Goal: Transaction & Acquisition: Purchase product/service

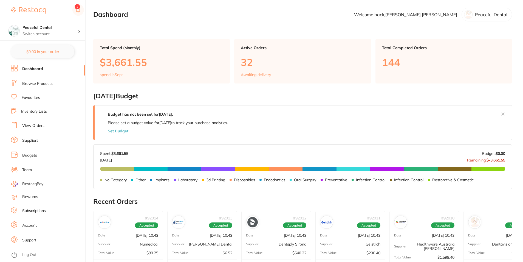
click at [51, 85] on link "Browse Products" at bounding box center [37, 83] width 30 height 5
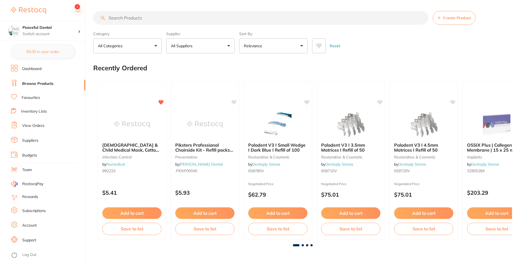
click at [263, 18] on input "search" at bounding box center [260, 18] width 335 height 14
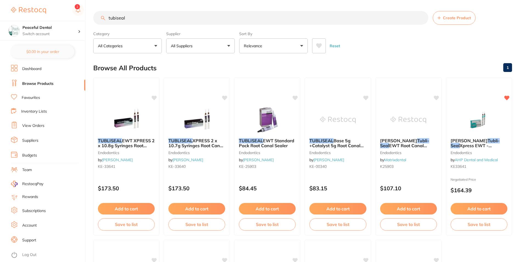
scroll to position [0, 0]
drag, startPoint x: 135, startPoint y: 17, endPoint x: 86, endPoint y: 26, distance: 49.3
click at [86, 26] on div "$3,661.56 Peaceful Dental Switch account Peaceful Dental $0.00 in your order Da…" at bounding box center [261, 131] width 523 height 262
type input "surgical suction"
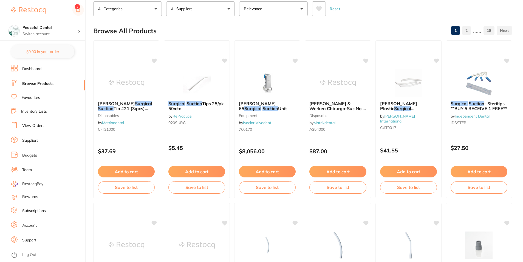
scroll to position [257, 0]
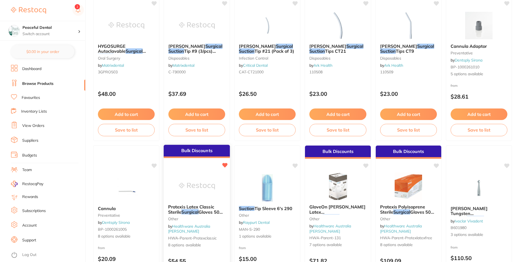
click at [203, 206] on span "Protexis Latex Classic Sterile" at bounding box center [191, 209] width 46 height 11
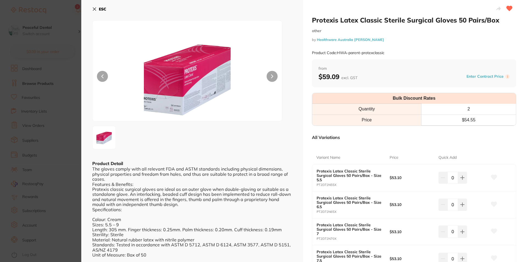
click at [97, 11] on button "ESC" at bounding box center [99, 8] width 14 height 9
